Goal: Find specific page/section: Find specific page/section

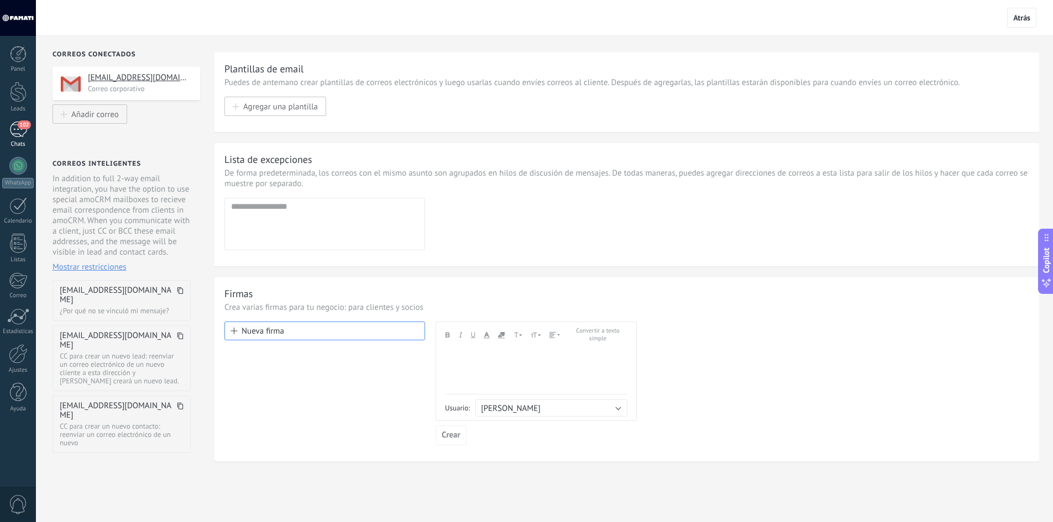
click at [20, 130] on div "102" at bounding box center [18, 130] width 18 height 16
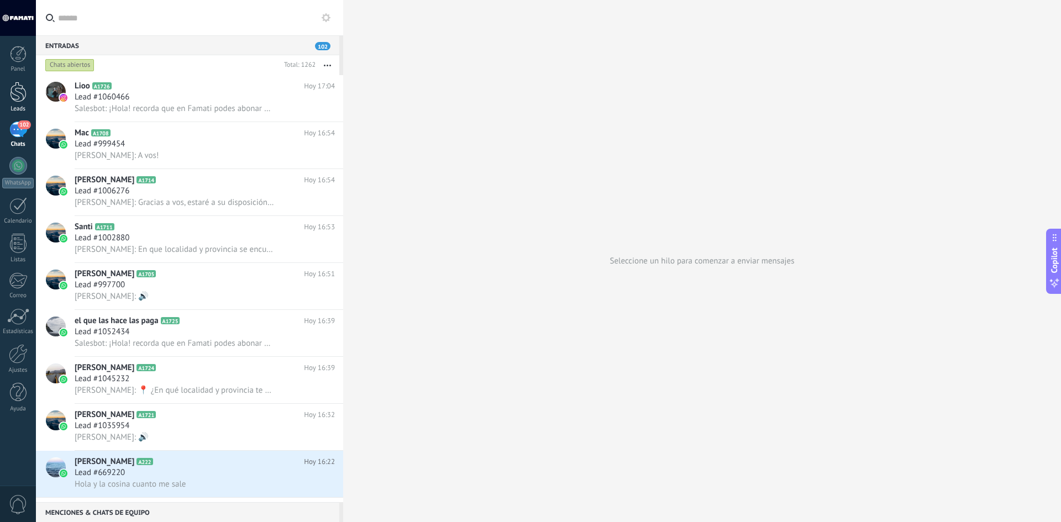
click at [20, 90] on div at bounding box center [18, 92] width 17 height 20
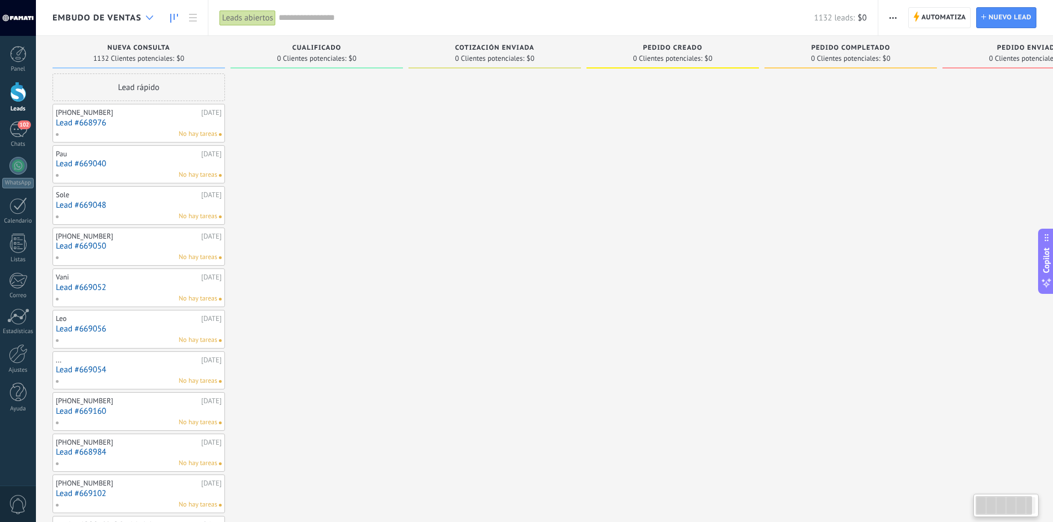
click at [146, 15] on icon at bounding box center [149, 17] width 7 height 4
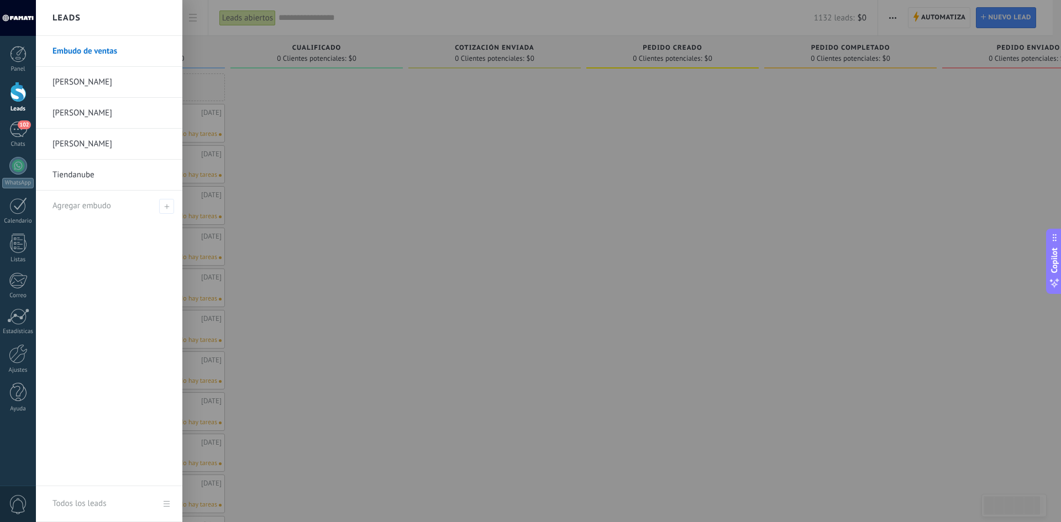
click at [75, 138] on link "[PERSON_NAME]" at bounding box center [111, 144] width 119 height 31
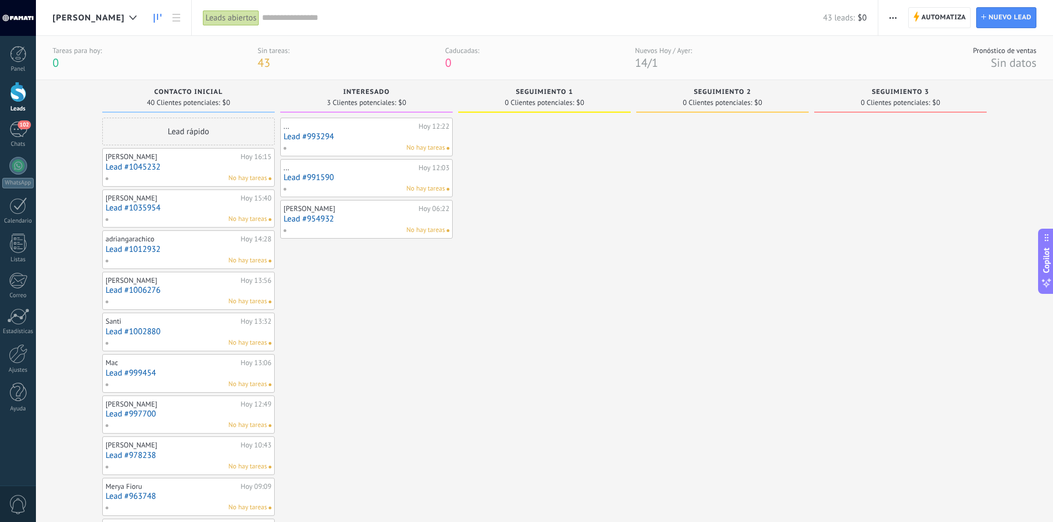
click at [262, 15] on input "text" at bounding box center [542, 18] width 561 height 12
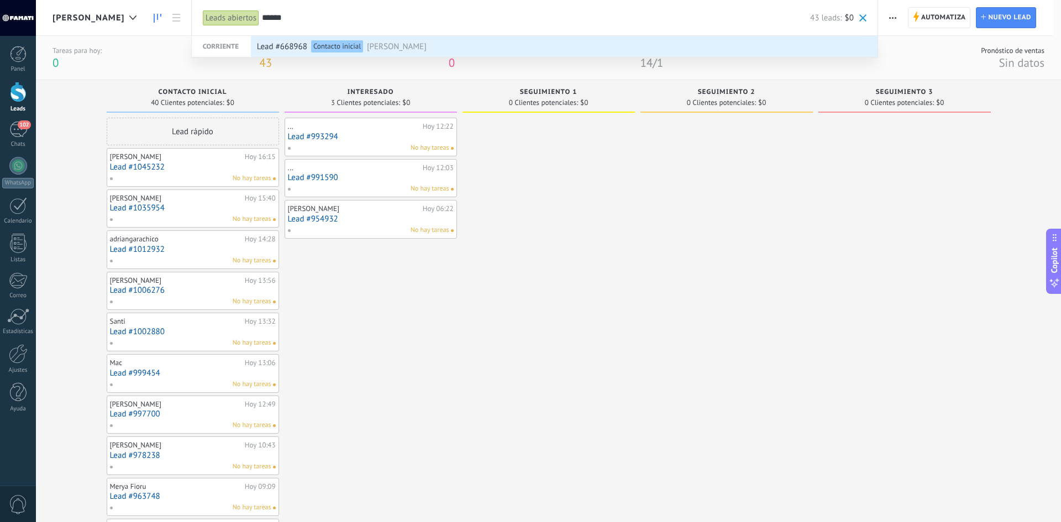
type input "******"
click at [367, 46] on span "[PERSON_NAME]" at bounding box center [397, 46] width 60 height 20
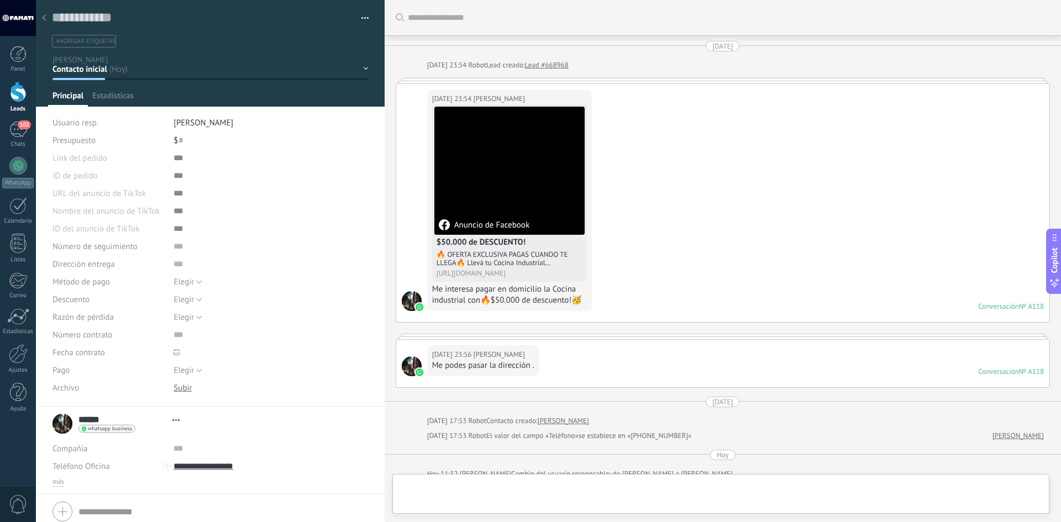
scroll to position [294, 0]
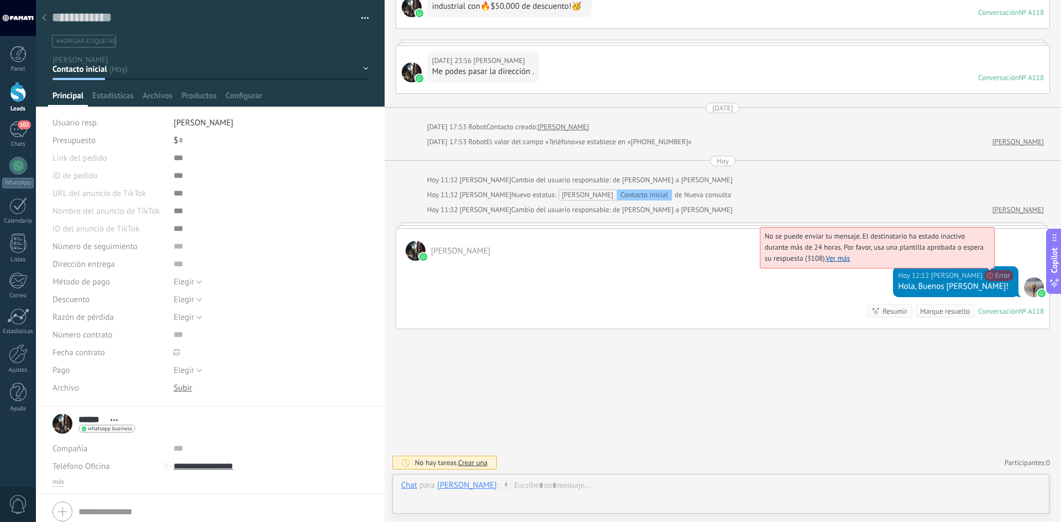
click at [984, 263] on span "No se puede enviar tu mensaje. El destinatario ha estado inactivo durante más d…" at bounding box center [874, 247] width 219 height 31
click at [845, 259] on link "Ver más" at bounding box center [838, 258] width 24 height 9
